Goal: Transaction & Acquisition: Purchase product/service

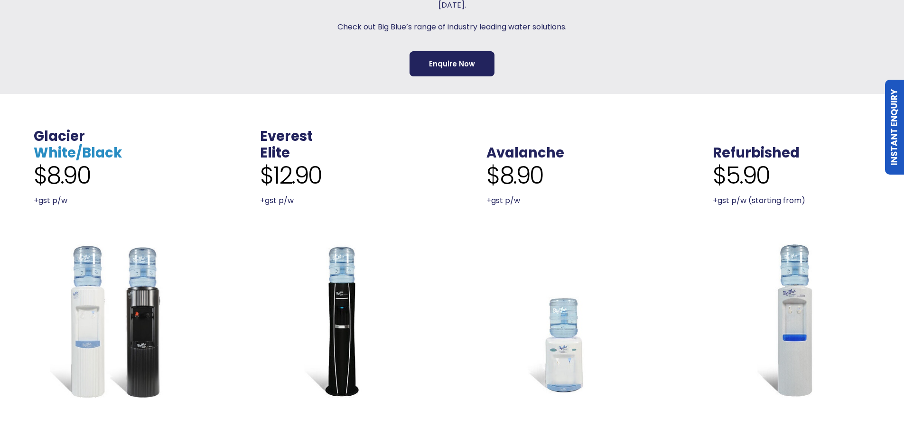
click at [75, 153] on link "White/Black" at bounding box center [78, 152] width 88 height 19
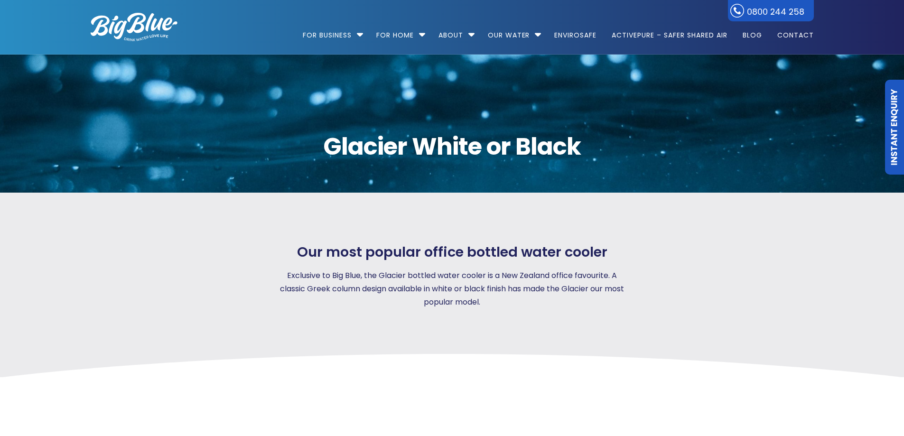
click at [369, 278] on p "Exclusive to Big Blue, the Glacier bottled water cooler is a New Zealand office…" at bounding box center [452, 289] width 353 height 40
click at [564, 246] on span "Our most popular office bottled water cooler" at bounding box center [452, 252] width 310 height 17
